Goal: Information Seeking & Learning: Learn about a topic

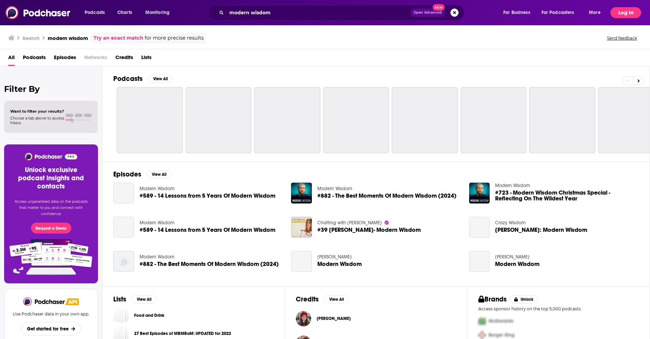
click at [620, 11] on button "Log In" at bounding box center [625, 12] width 31 height 11
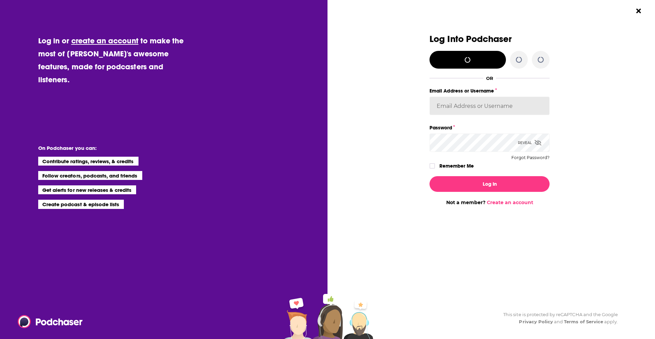
type input "[EMAIL_ADDRESS][PERSON_NAME][DOMAIN_NAME]"
click at [471, 177] on button "Log In" at bounding box center [490, 184] width 120 height 16
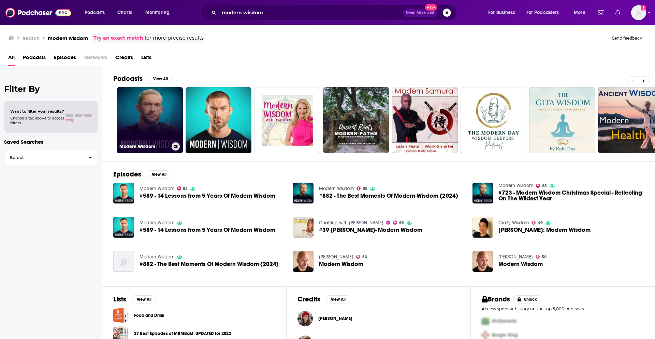
click at [143, 110] on link "Modern Wisdom" at bounding box center [150, 120] width 66 height 66
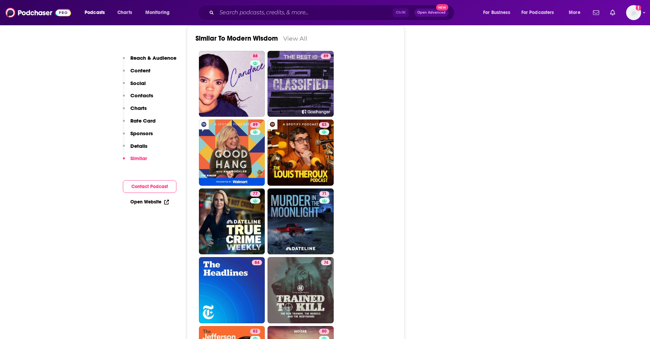
scroll to position [1132, 0]
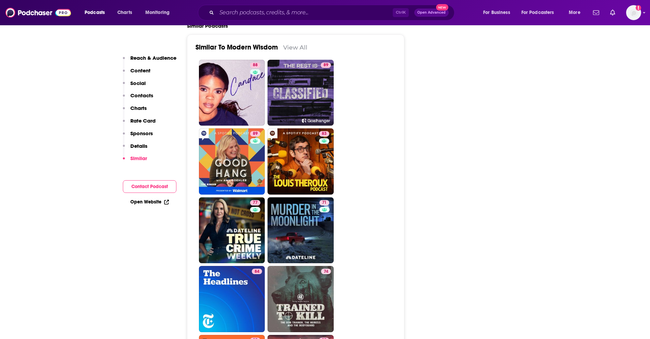
click at [293, 50] on link "View All" at bounding box center [295, 47] width 24 height 7
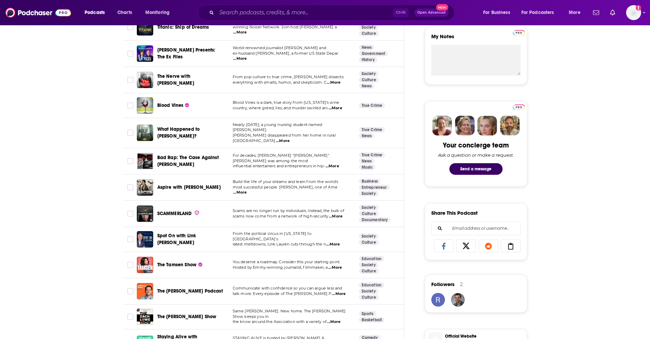
scroll to position [273, 0]
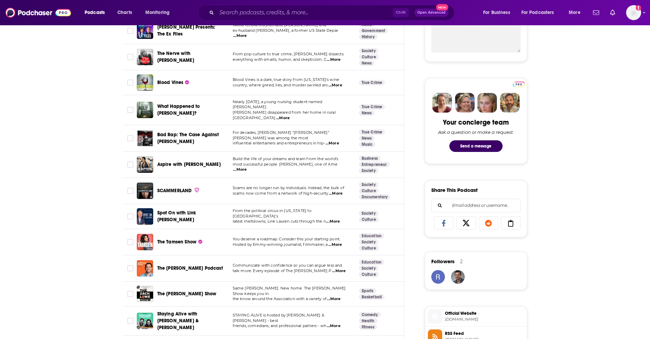
click at [334, 242] on span "...More" at bounding box center [335, 244] width 14 height 5
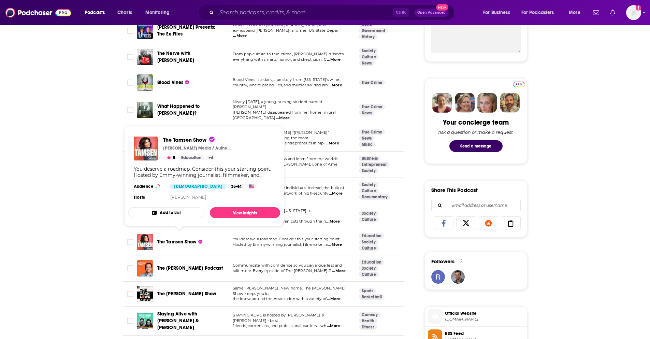
click at [187, 239] on span "The Tamsen Show" at bounding box center [177, 241] width 40 height 7
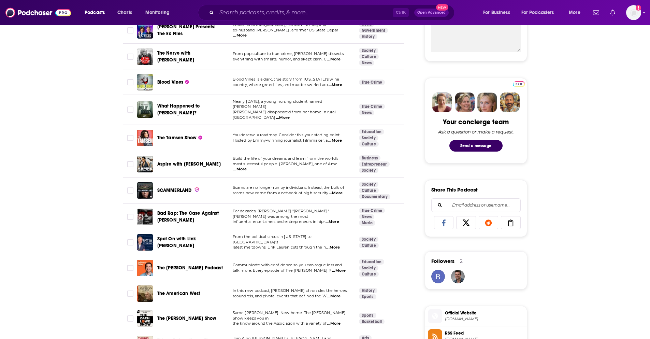
scroll to position [307, 0]
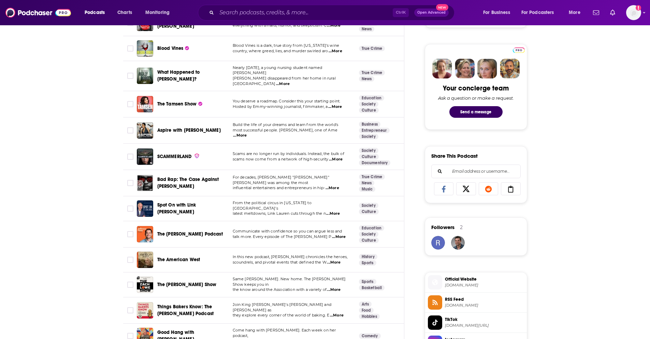
click at [338, 211] on span "...More" at bounding box center [333, 213] width 14 height 5
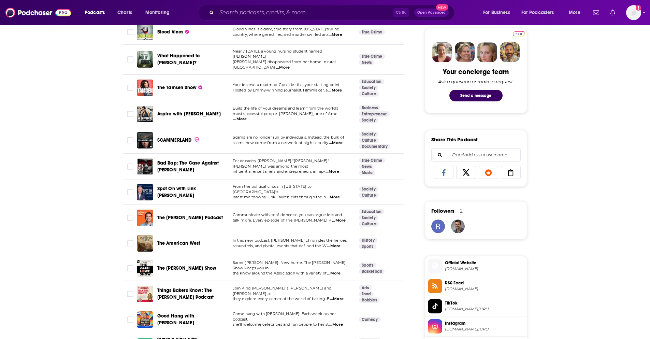
scroll to position [341, 0]
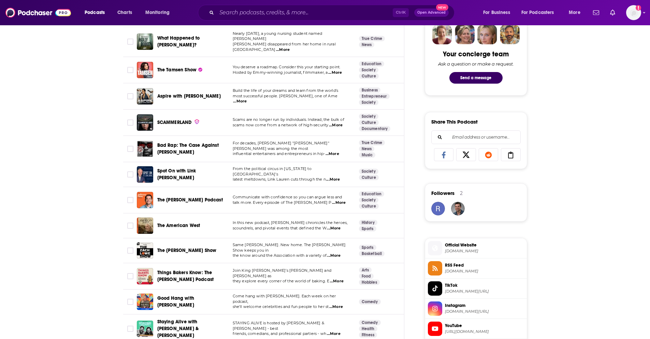
click at [336, 200] on span "...More" at bounding box center [339, 202] width 14 height 5
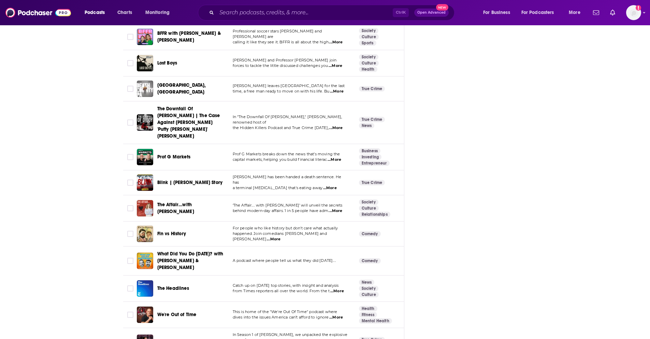
scroll to position [989, 0]
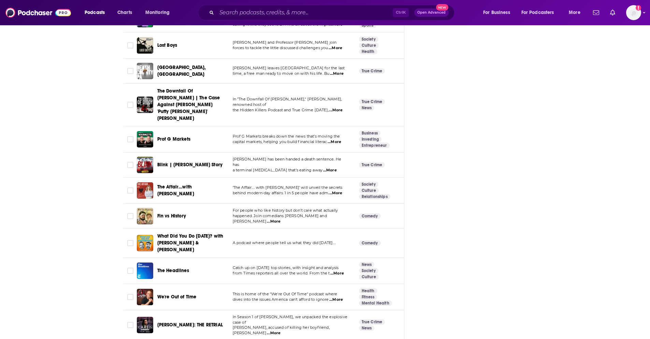
click at [338, 297] on span "...More" at bounding box center [336, 299] width 14 height 5
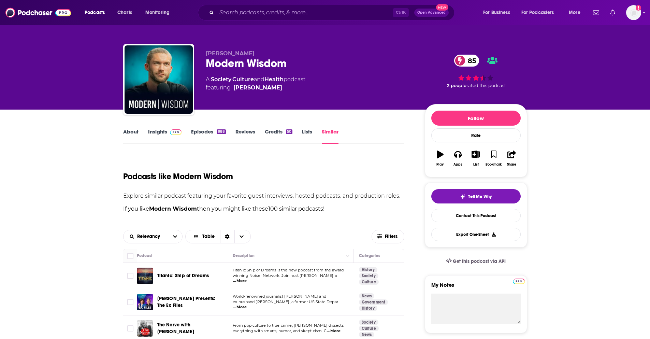
scroll to position [0, 0]
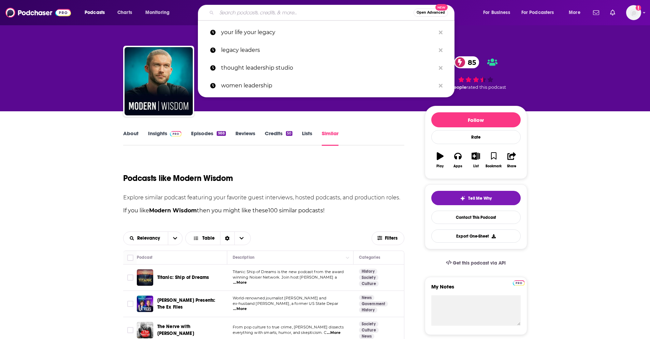
drag, startPoint x: 234, startPoint y: 12, endPoint x: 228, endPoint y: 23, distance: 12.4
click at [232, 16] on input "Search podcasts, credits, & more..." at bounding box center [315, 12] width 197 height 11
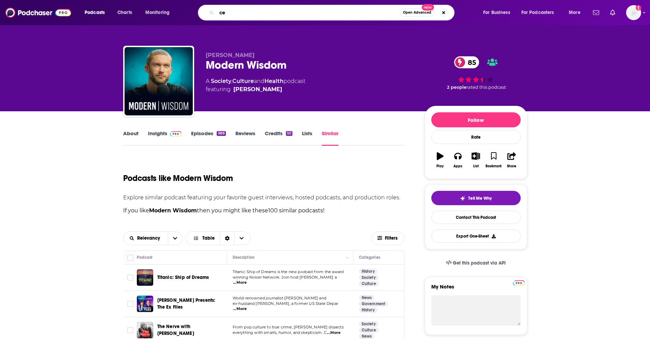
type input "ceo"
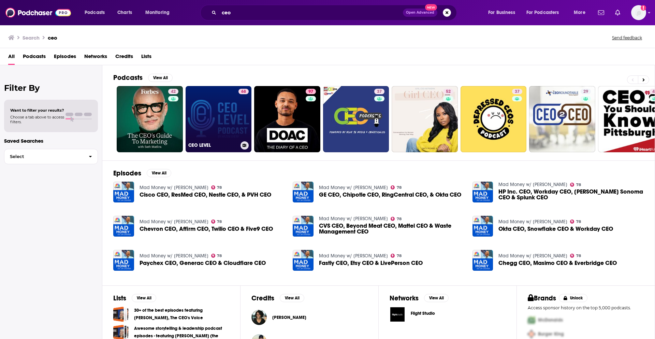
click at [213, 117] on link "68 CEO LEVEL" at bounding box center [219, 119] width 66 height 66
